Goal: Information Seeking & Learning: Learn about a topic

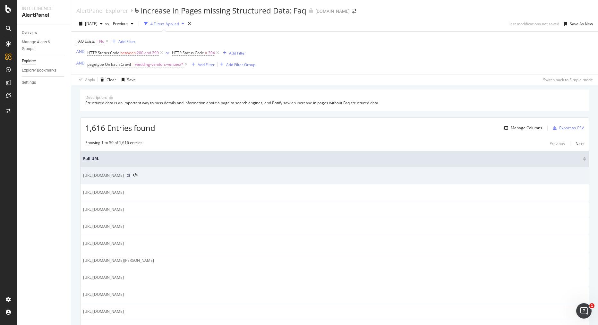
click at [130, 176] on icon at bounding box center [128, 175] width 4 height 4
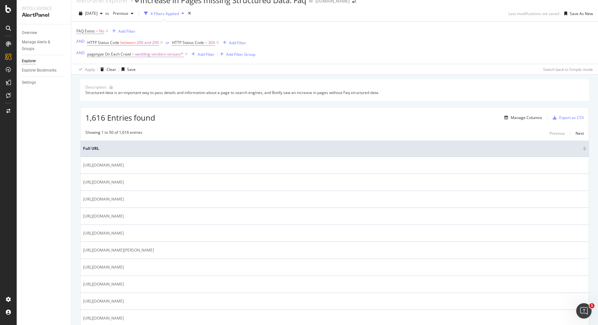
scroll to position [20, 0]
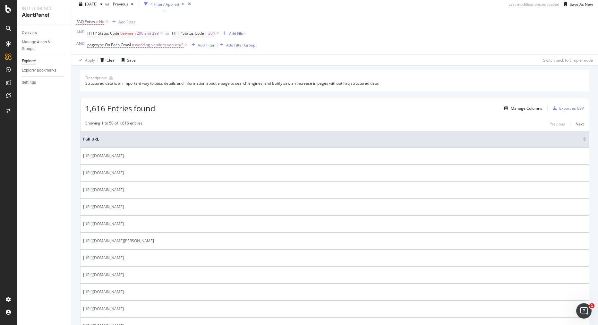
click at [102, 20] on span "No" at bounding box center [101, 21] width 5 height 9
click at [91, 48] on icon at bounding box center [89, 49] width 4 height 4
click at [90, 63] on span "Yes" at bounding box center [88, 61] width 6 height 5
click at [147, 61] on div "Apply" at bounding box center [147, 61] width 10 height 5
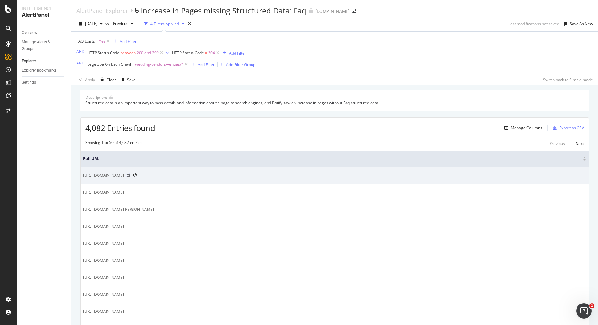
click at [130, 176] on icon at bounding box center [128, 175] width 4 height 4
